Goal: Communication & Community: Participate in discussion

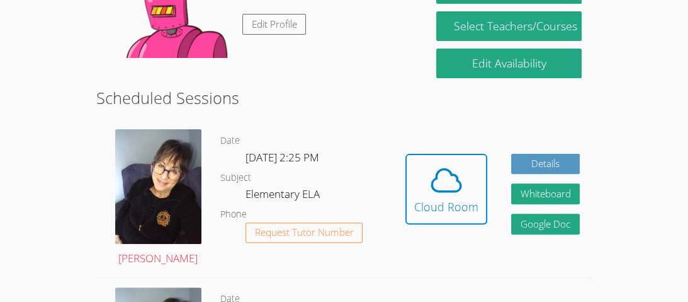
scroll to position [273, 0]
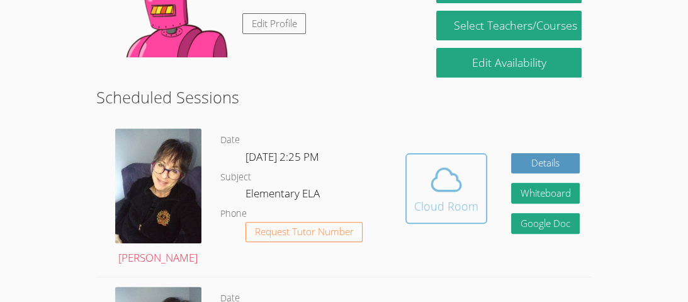
click at [449, 205] on div "Cloud Room" at bounding box center [446, 206] width 64 height 18
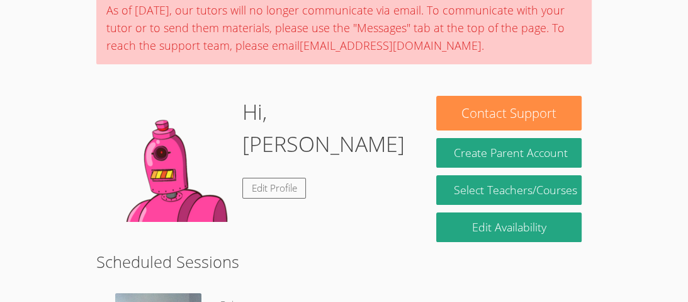
scroll to position [105, 0]
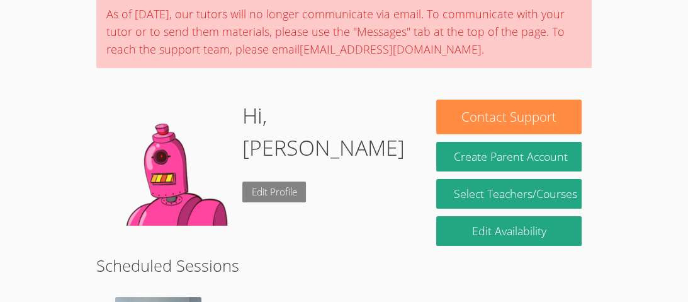
click at [286, 181] on link "Edit Profile" at bounding box center [274, 191] width 64 height 21
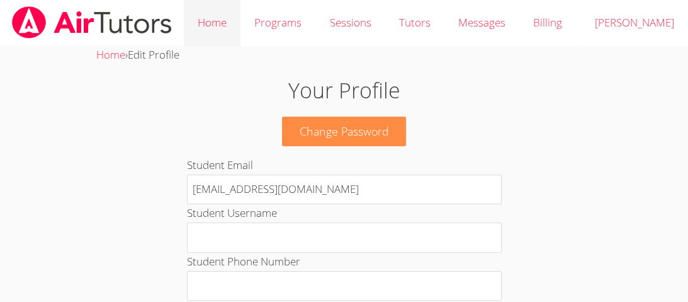
click at [222, 31] on link "Home" at bounding box center [212, 23] width 57 height 46
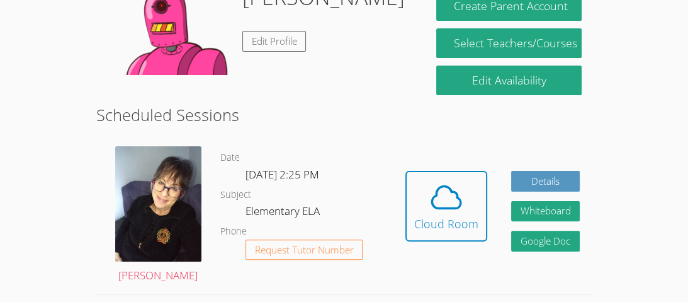
scroll to position [222, 0]
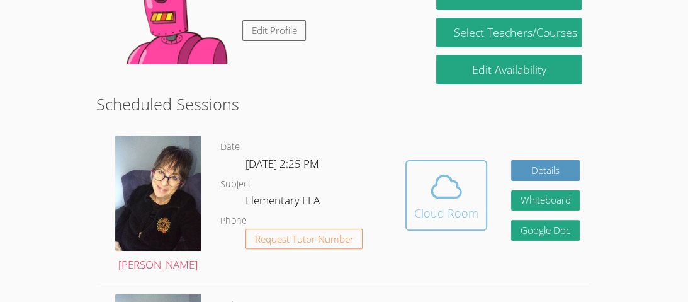
click at [439, 188] on icon at bounding box center [446, 186] width 35 height 35
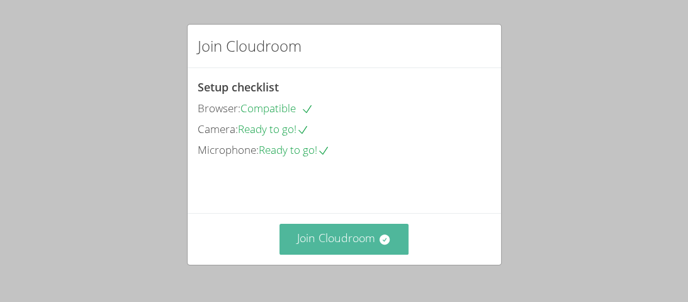
click at [319, 252] on button "Join Cloudroom" at bounding box center [344, 239] width 129 height 31
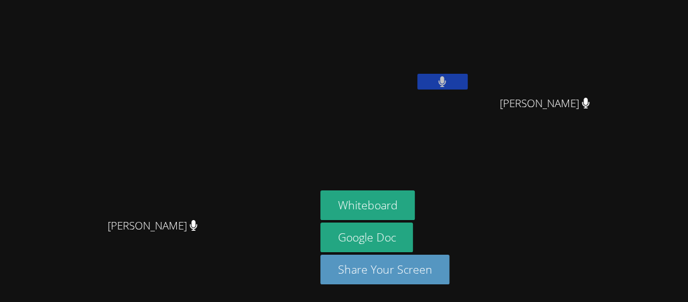
click at [446, 81] on icon at bounding box center [442, 81] width 8 height 11
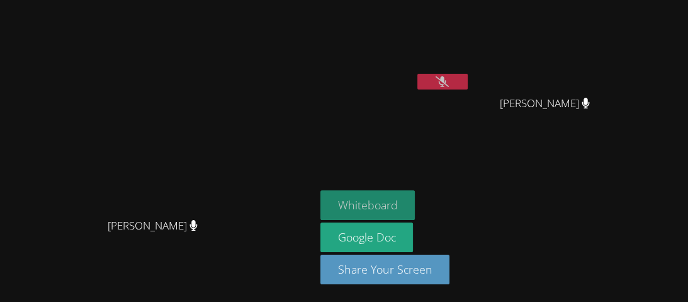
click at [416, 203] on button "Whiteboard" at bounding box center [367, 205] width 95 height 30
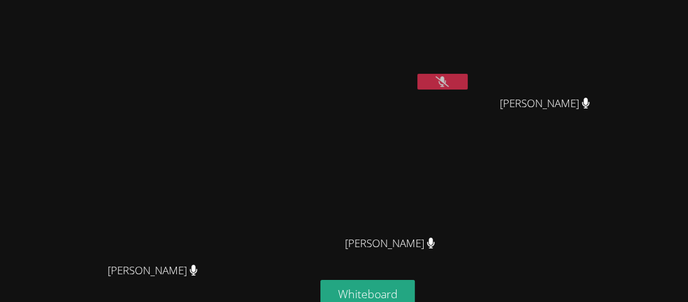
click at [468, 80] on button at bounding box center [442, 82] width 50 height 16
click at [310, 13] on div "[PERSON_NAME] [PERSON_NAME]" at bounding box center [157, 195] width 305 height 381
click at [470, 62] on video at bounding box center [395, 47] width 150 height 84
click at [468, 74] on button at bounding box center [442, 82] width 50 height 16
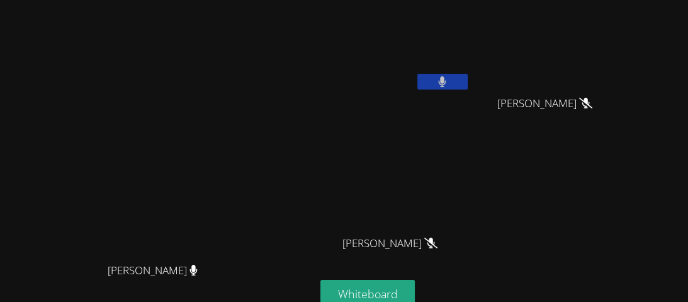
click at [468, 74] on button at bounding box center [442, 82] width 50 height 16
click at [449, 79] on icon at bounding box center [442, 81] width 13 height 11
click at [468, 79] on button at bounding box center [442, 82] width 50 height 16
click at [449, 81] on icon at bounding box center [442, 81] width 13 height 11
click at [468, 84] on button at bounding box center [442, 82] width 50 height 16
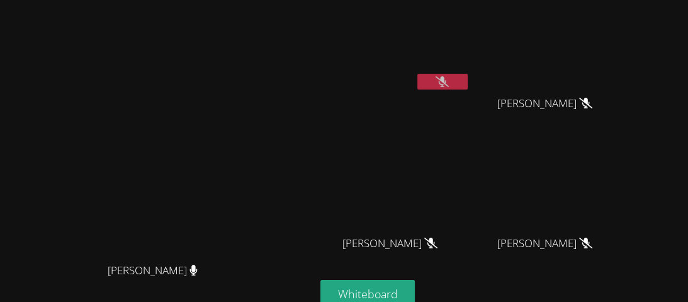
click at [468, 80] on button at bounding box center [442, 82] width 50 height 16
click at [446, 77] on icon at bounding box center [442, 81] width 8 height 11
click at [468, 86] on div at bounding box center [442, 83] width 50 height 19
click at [449, 76] on icon at bounding box center [442, 81] width 13 height 11
click at [468, 76] on button at bounding box center [442, 82] width 50 height 16
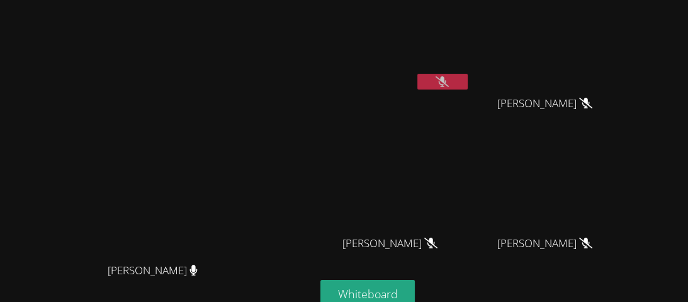
click at [468, 85] on button at bounding box center [442, 82] width 50 height 16
click at [468, 78] on button at bounding box center [442, 82] width 50 height 16
click at [315, 79] on main "[PERSON_NAME] [PERSON_NAME]" at bounding box center [157, 195] width 315 height 391
click at [468, 74] on button at bounding box center [442, 82] width 50 height 16
click at [468, 76] on button at bounding box center [442, 82] width 50 height 16
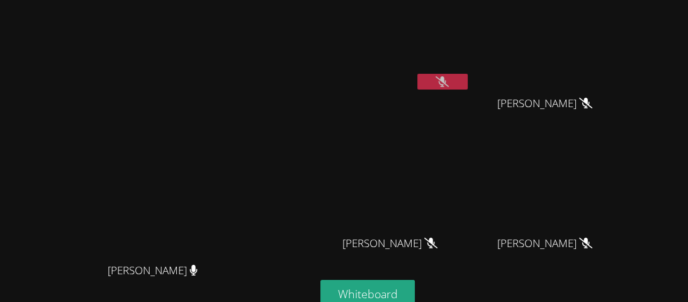
click at [449, 76] on icon at bounding box center [442, 81] width 13 height 11
click at [468, 75] on button at bounding box center [442, 82] width 50 height 16
click at [449, 82] on icon at bounding box center [442, 81] width 13 height 11
click at [468, 74] on button at bounding box center [442, 82] width 50 height 16
click at [468, 78] on button at bounding box center [442, 82] width 50 height 16
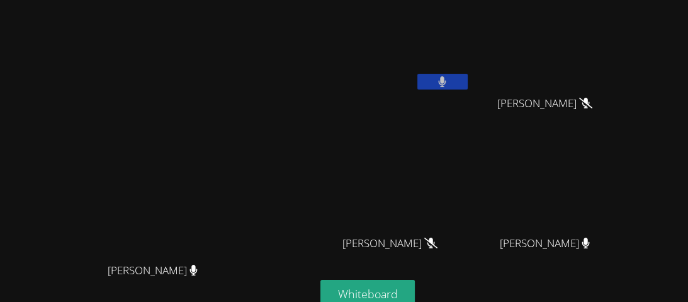
click at [468, 78] on button at bounding box center [442, 82] width 50 height 16
click at [468, 81] on button at bounding box center [442, 82] width 50 height 16
click at [468, 79] on button at bounding box center [442, 82] width 50 height 16
click at [468, 77] on button at bounding box center [442, 82] width 50 height 16
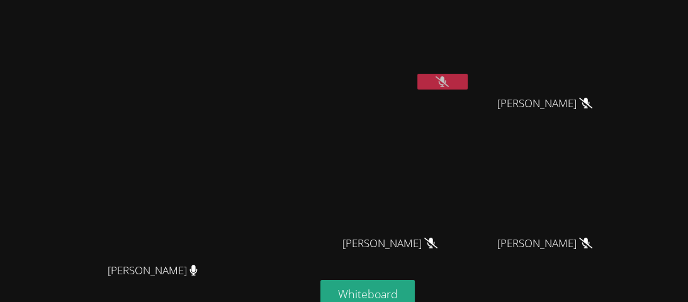
click at [468, 81] on button at bounding box center [442, 82] width 50 height 16
click at [446, 76] on icon at bounding box center [442, 81] width 8 height 11
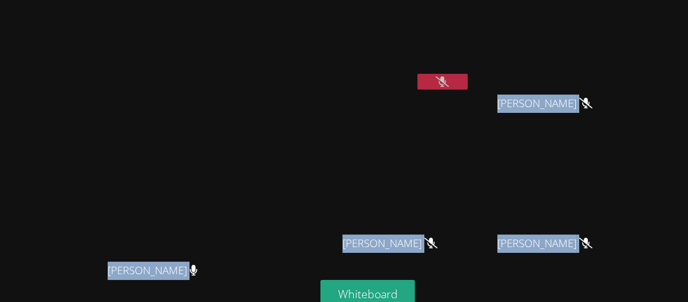
drag, startPoint x: 642, startPoint y: 234, endPoint x: 380, endPoint y: 115, distance: 287.1
click at [380, 115] on div "Ruth Rineer Ruth Rineer Tyson Luu Yaretsy Contreras Zubia Yaretsy Contreras Zub…" at bounding box center [344, 151] width 688 height 302
click at [468, 84] on button at bounding box center [442, 82] width 50 height 16
click at [468, 79] on button at bounding box center [442, 82] width 50 height 16
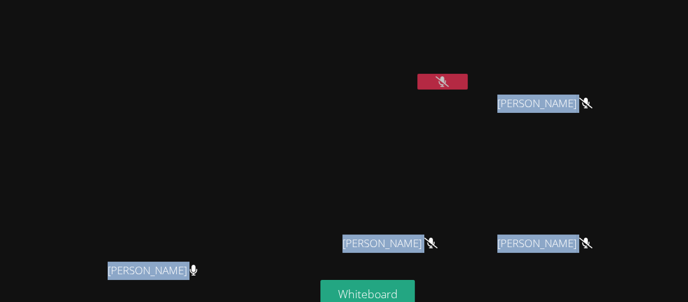
click at [468, 79] on button at bounding box center [442, 82] width 50 height 16
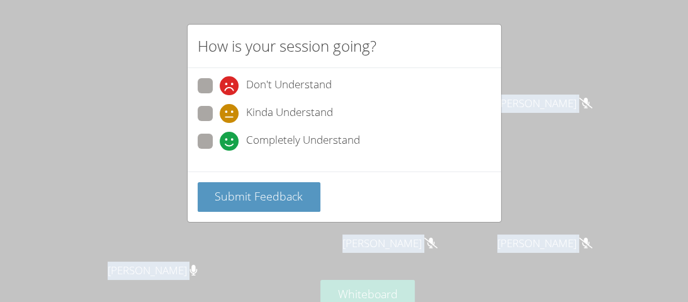
click at [220, 150] on span at bounding box center [220, 150] width 0 height 0
click at [220, 138] on input "Completely Understand" at bounding box center [225, 138] width 11 height 11
radio input "true"
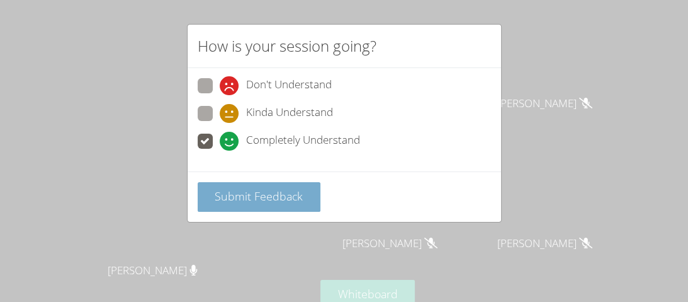
click at [244, 203] on button "Submit Feedback" at bounding box center [259, 197] width 123 height 30
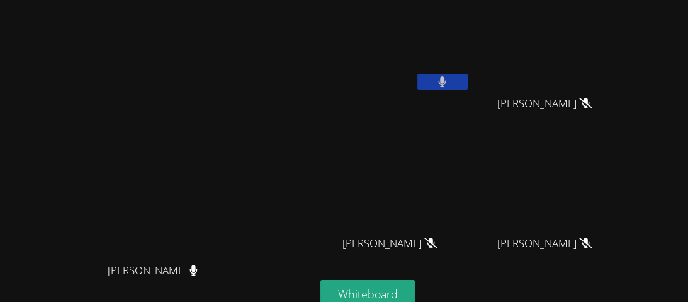
click at [468, 81] on button at bounding box center [442, 82] width 50 height 16
click at [449, 82] on icon at bounding box center [442, 81] width 13 height 11
click at [468, 80] on button at bounding box center [442, 82] width 50 height 16
